Goal: Participate in discussion

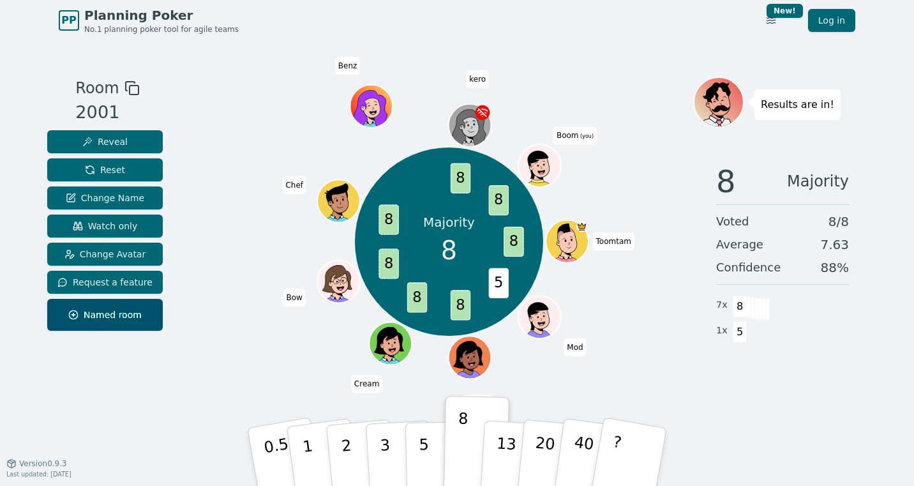
click at [263, 54] on div "Room 2001 Reveal Reset Change Name Watch only Change Avatar Request a feature N…" at bounding box center [457, 252] width 830 height 422
click at [216, 110] on div "Majority 8 8 5 8 8 8 8 8 8 Toomtam Mod PKtam Cream Bow Chef Benz kero Boom (you)" at bounding box center [449, 242] width 488 height 285
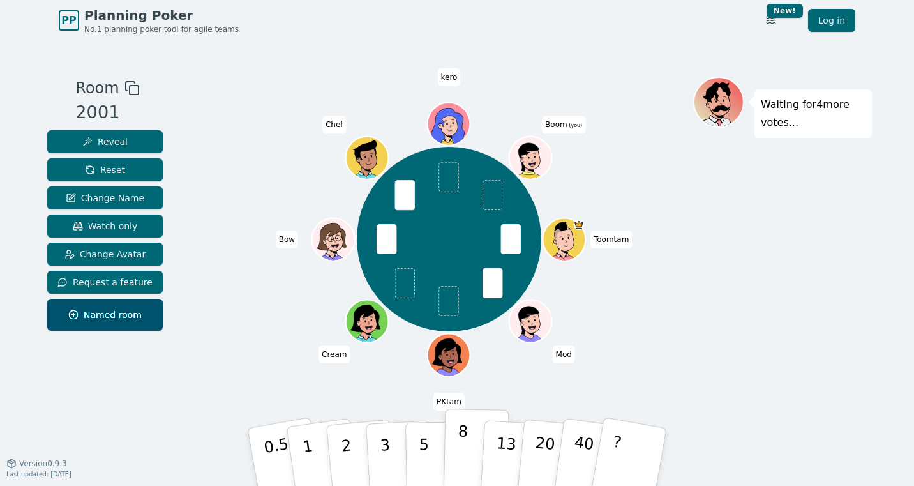
click at [463, 440] on p "8" at bounding box center [462, 456] width 11 height 69
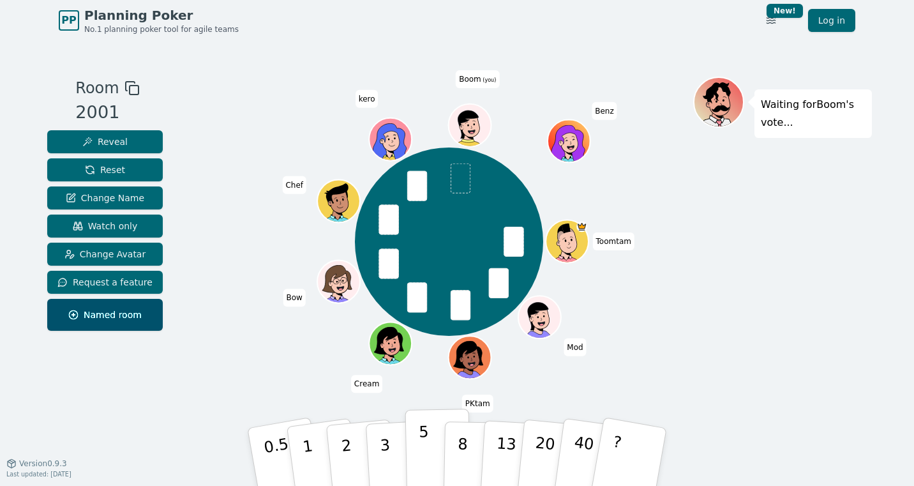
click at [418, 449] on button "5" at bounding box center [438, 456] width 66 height 97
click at [385, 445] on p "3" at bounding box center [386, 458] width 14 height 70
